Goal: Information Seeking & Learning: Learn about a topic

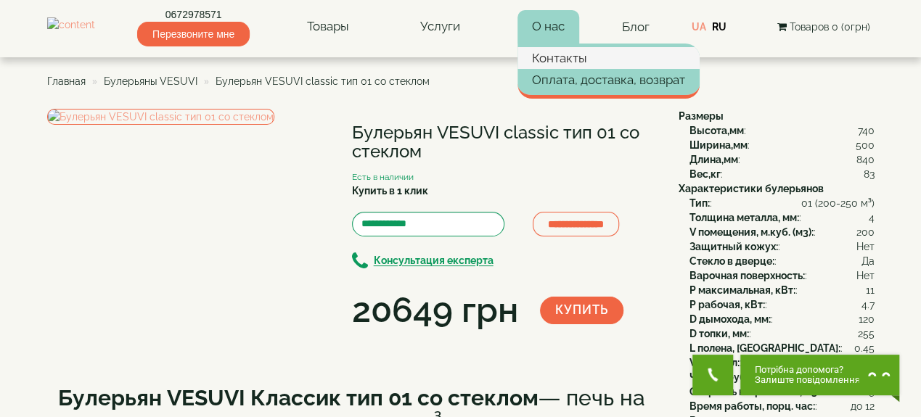
click at [574, 54] on link "Контакты" at bounding box center [609, 58] width 182 height 22
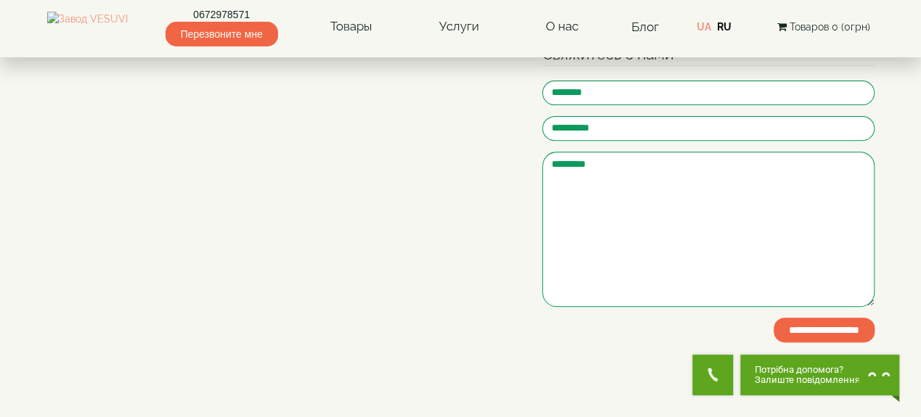
scroll to position [76, 0]
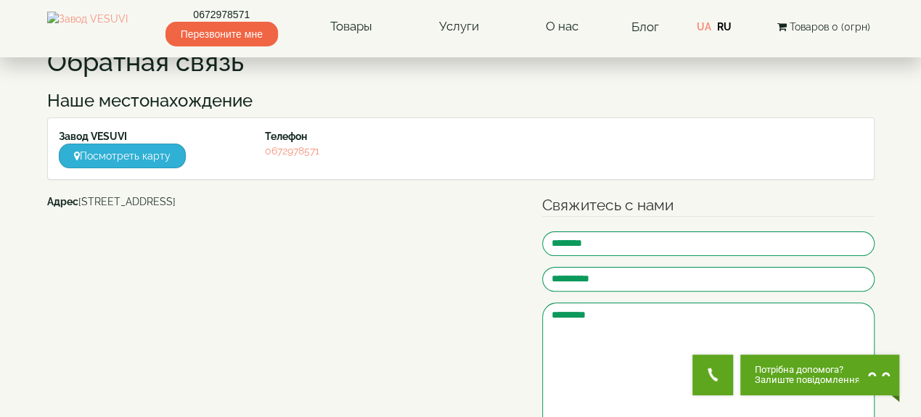
click at [144, 154] on link "Посмотреть карту" at bounding box center [122, 156] width 127 height 25
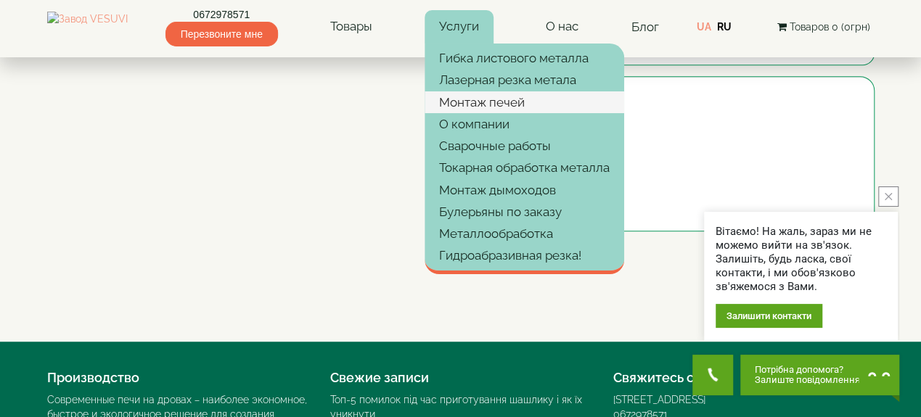
scroll to position [0, 0]
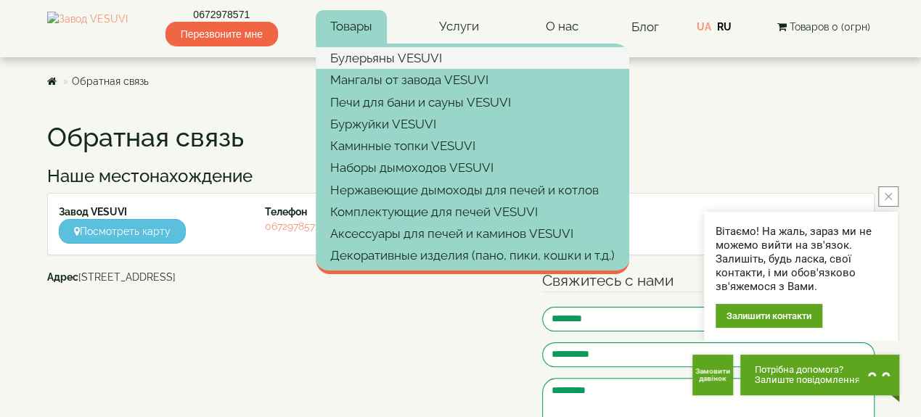
click at [412, 57] on link "Булерьяны VESUVI" at bounding box center [473, 58] width 314 height 22
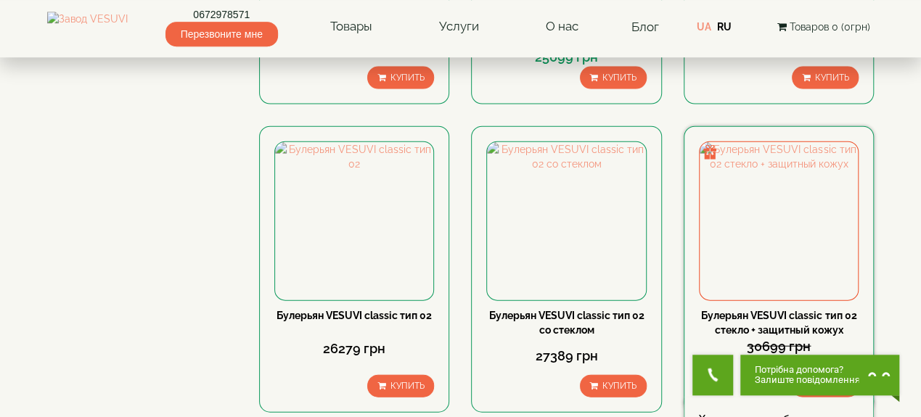
scroll to position [1586, 0]
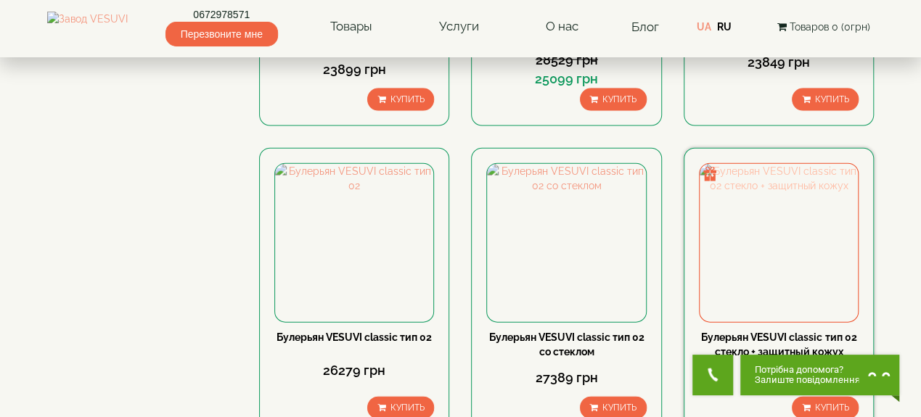
click at [781, 166] on img at bounding box center [779, 243] width 158 height 158
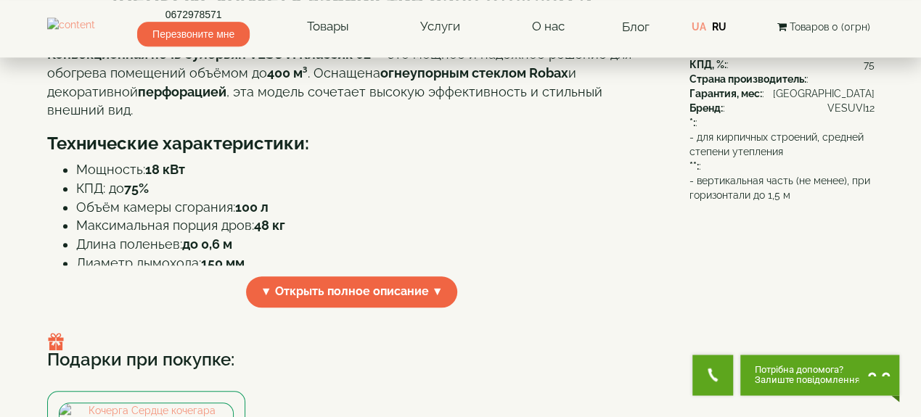
scroll to position [453, 0]
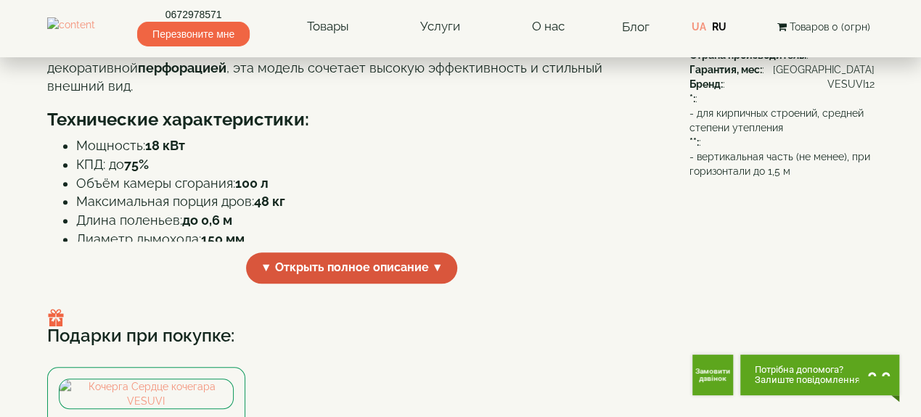
click at [433, 284] on span "▼ Открыть полное описание ▼" at bounding box center [352, 268] width 212 height 31
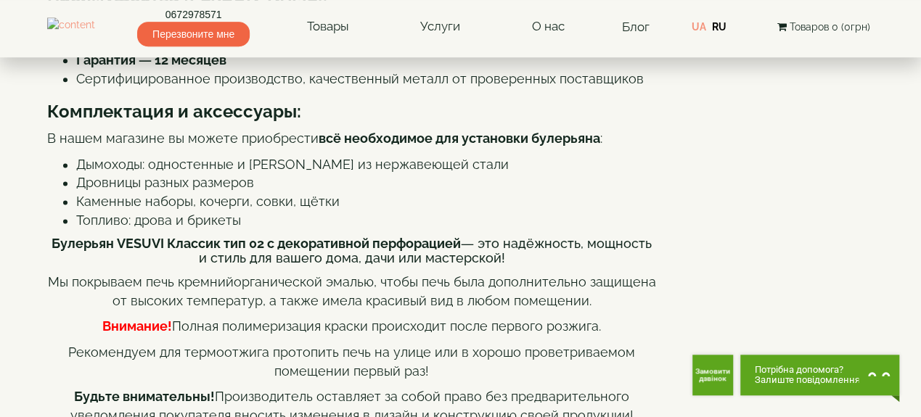
scroll to position [906, 0]
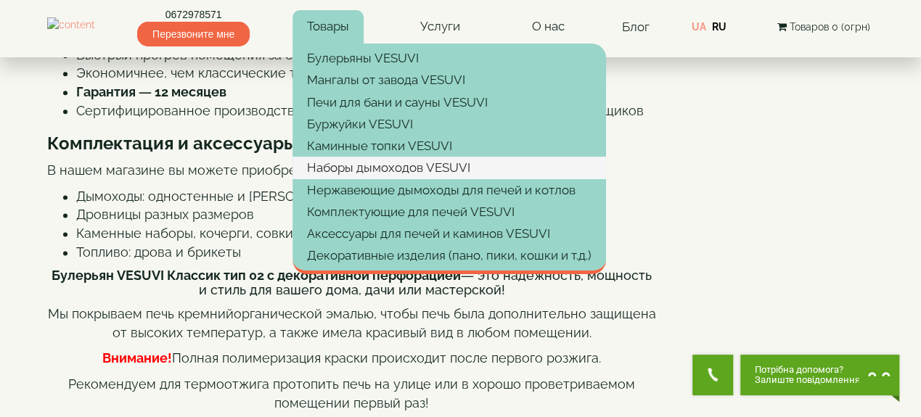
click at [442, 166] on link "Наборы дымоходов VESUVI" at bounding box center [450, 168] width 314 height 22
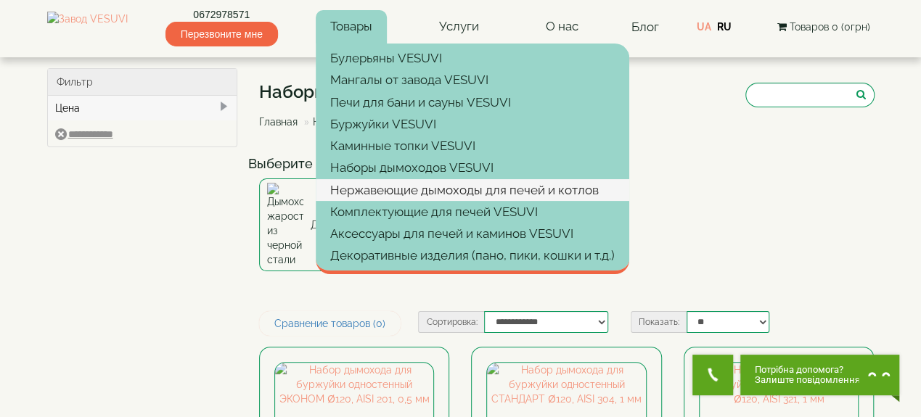
click at [451, 189] on link "Нержавеющие дымоходы для печей и котлов" at bounding box center [473, 190] width 314 height 22
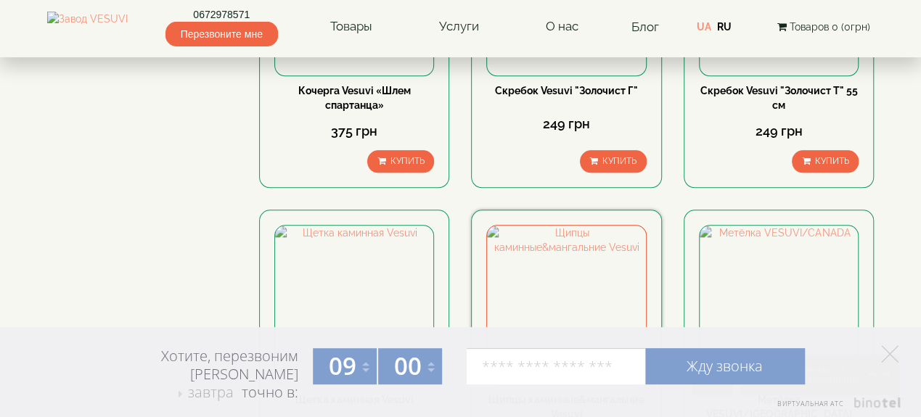
scroll to position [453, 0]
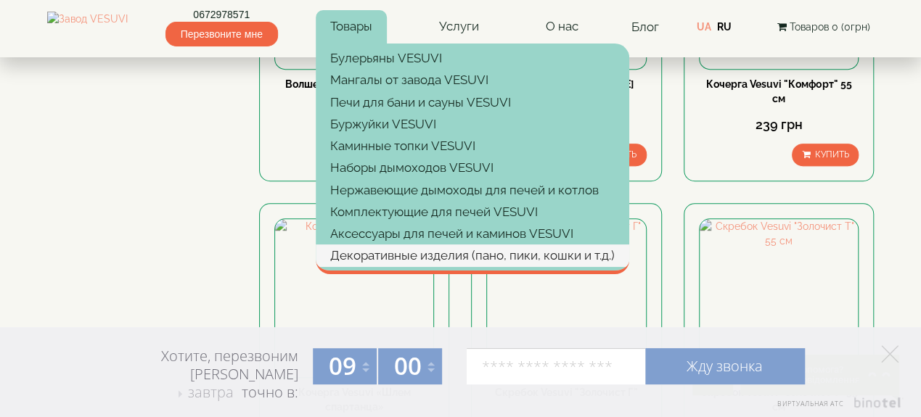
click at [439, 253] on link "Декоративные изделия (пано, пики, кошки и т.д.)" at bounding box center [473, 256] width 314 height 22
